Goal: Navigation & Orientation: Find specific page/section

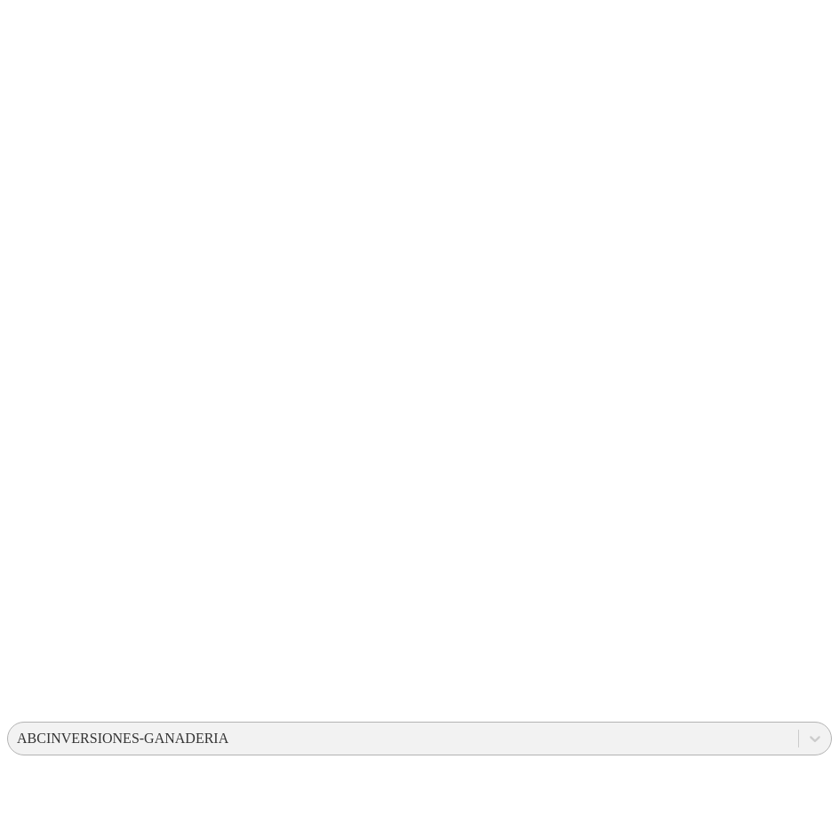
click at [228, 731] on div "ABCINVERSIONES-GANADERIA" at bounding box center [123, 739] width 212 height 16
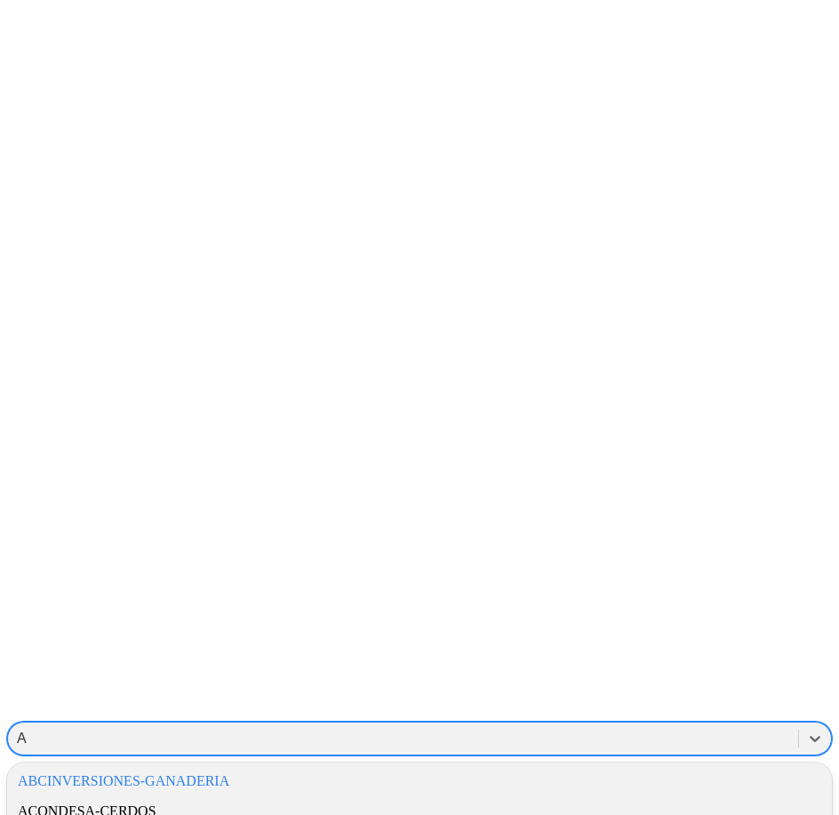
type input "AS"
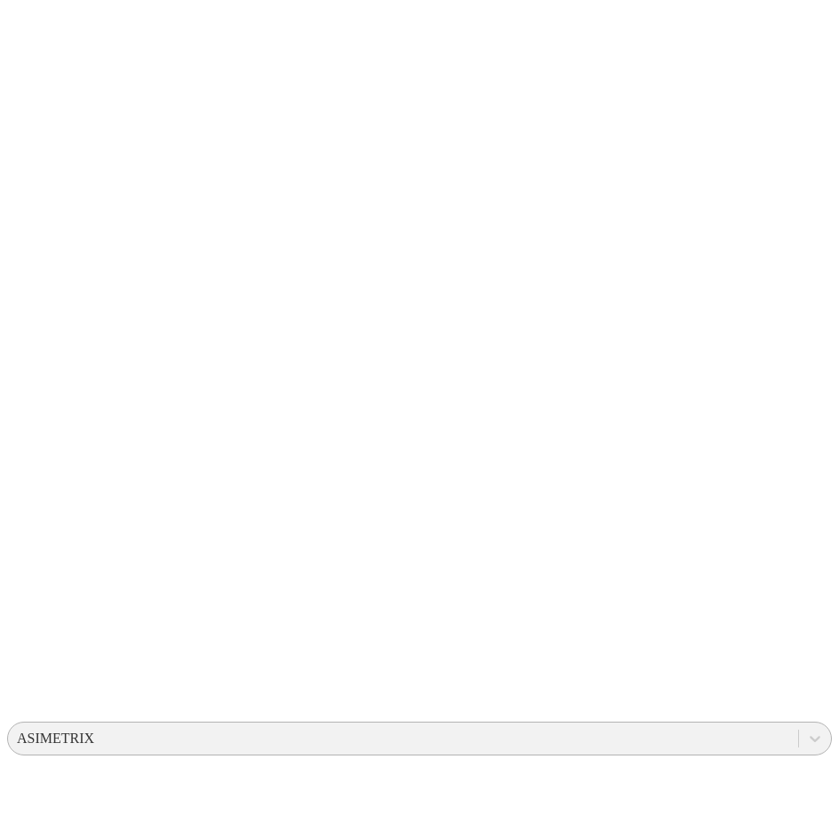
type input "SM"
click at [94, 731] on div "ASIMETRIX" at bounding box center [55, 739] width 77 height 16
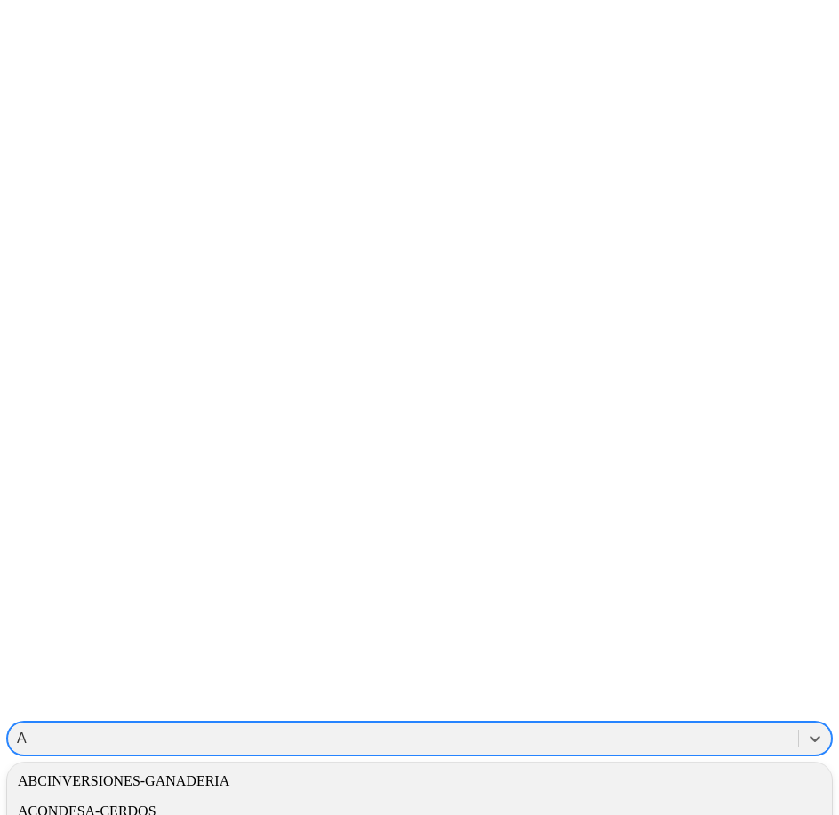
type input "AU"
click at [612, 766] on div "AURORATEST" at bounding box center [419, 781] width 825 height 30
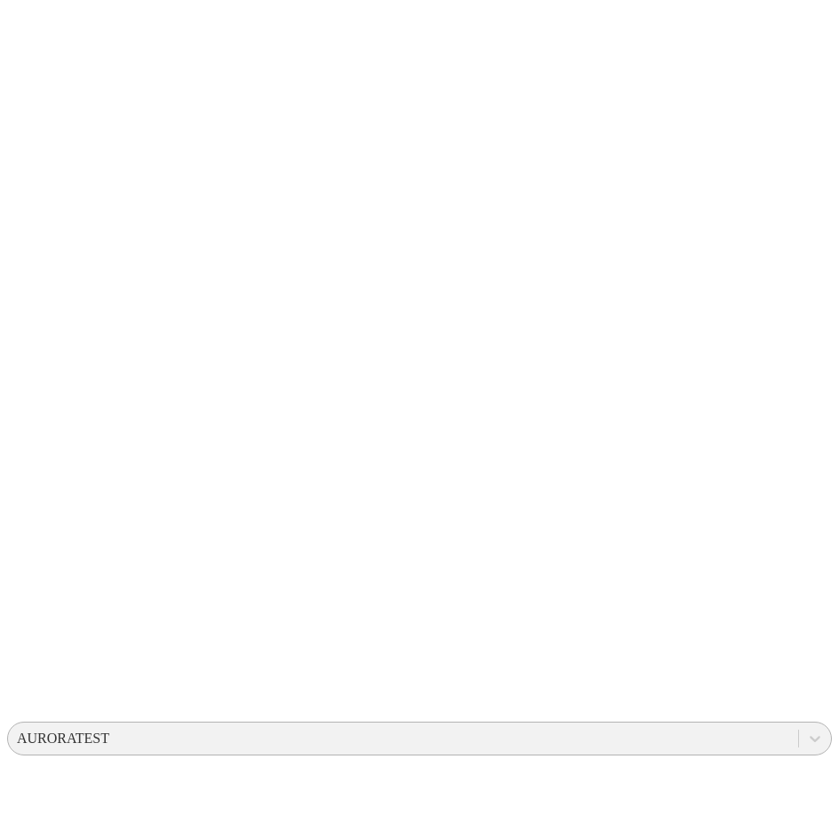
type input "S"
type input "A"
type input "SMA"
